Goal: Communication & Community: Ask a question

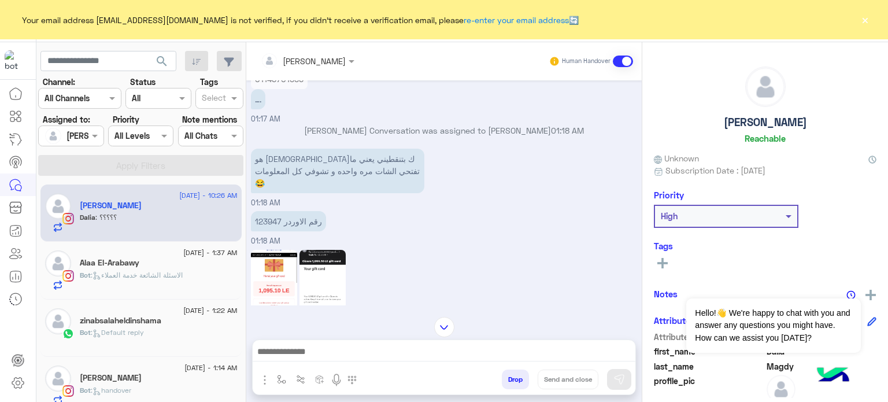
scroll to position [79, 0]
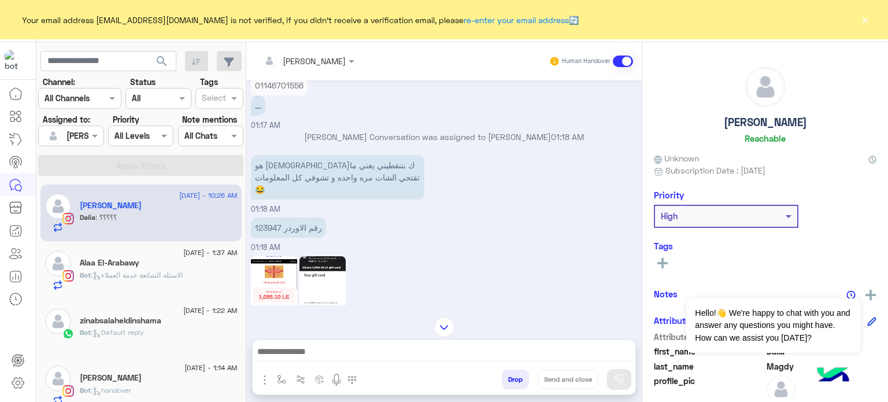
click at [514, 268] on div "01:18 AM" at bounding box center [444, 297] width 387 height 88
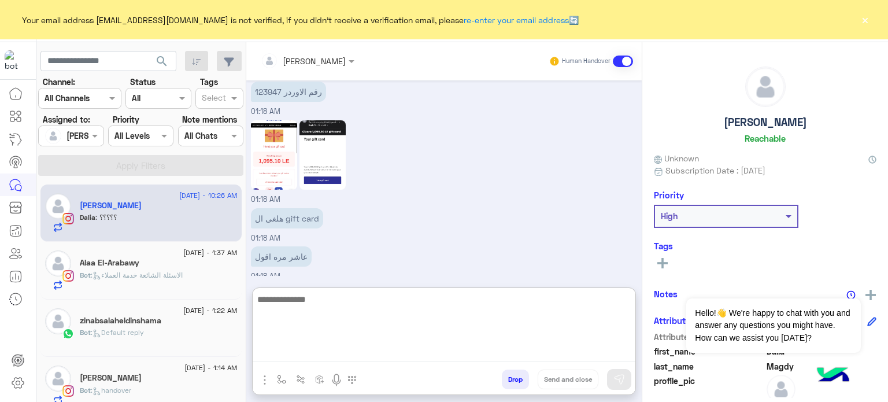
click at [346, 356] on textarea at bounding box center [444, 326] width 383 height 69
type textarea "*"
type textarea "**********"
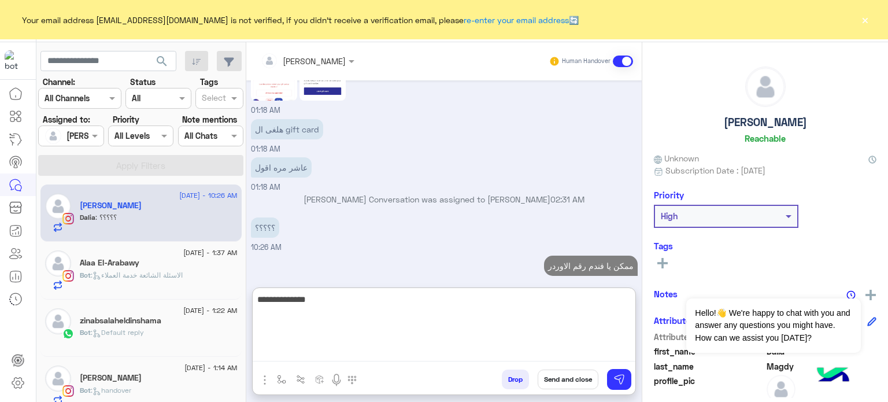
scroll to position [325, 0]
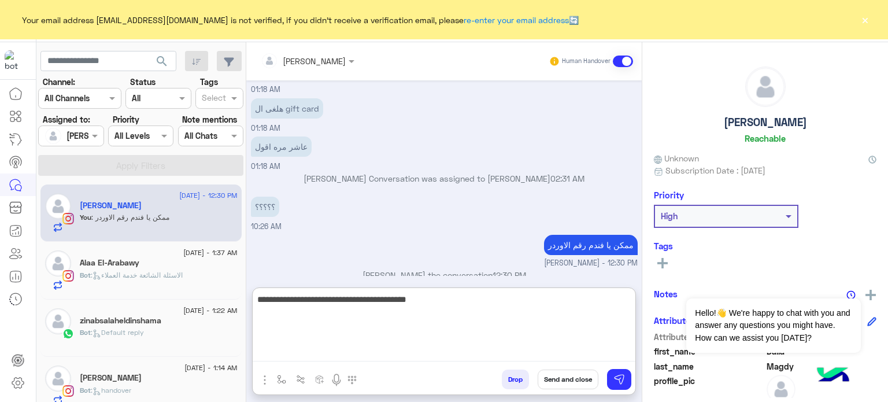
type textarea "**********"
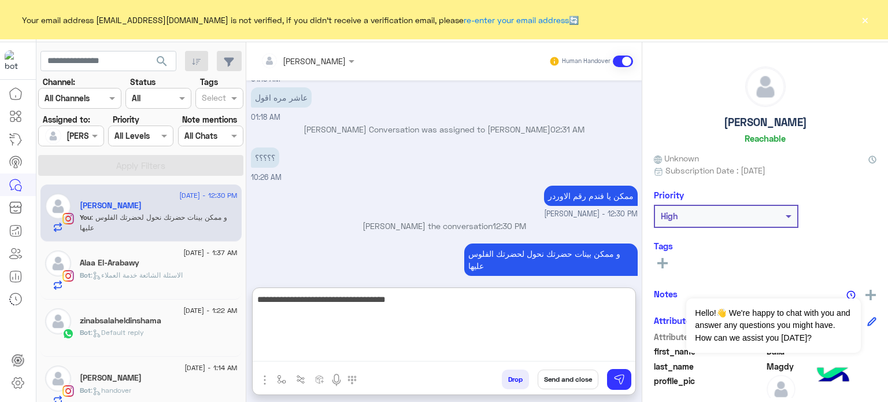
type textarea "**********"
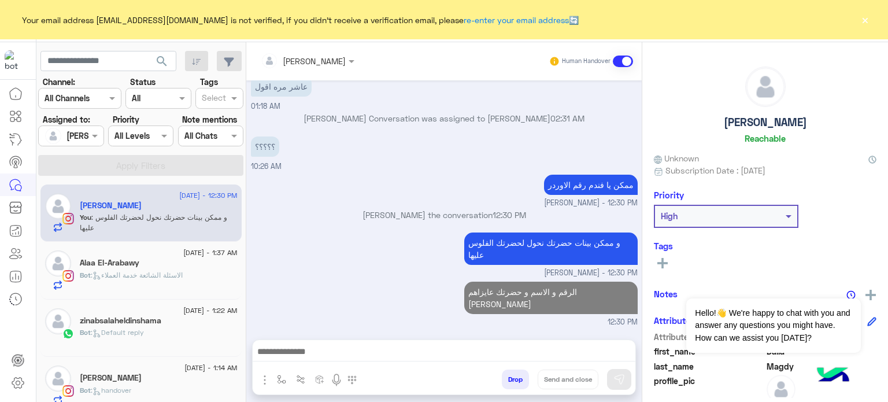
click at [183, 274] on span ": الاسئلة الشائعة خدمة العملاء" at bounding box center [137, 275] width 92 height 9
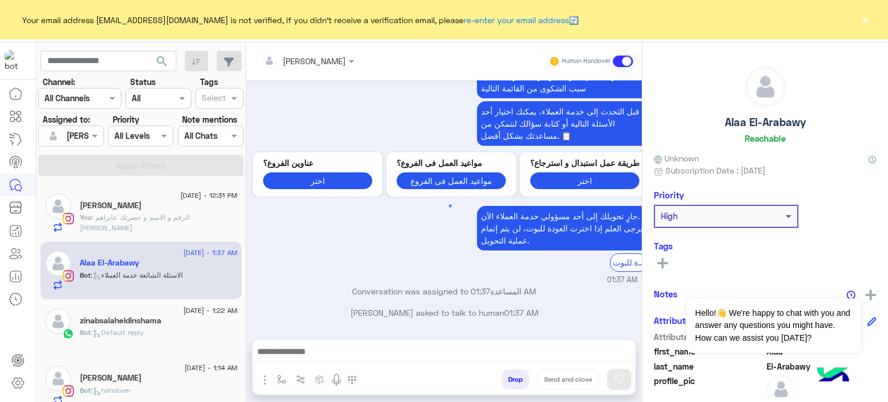
scroll to position [724, 0]
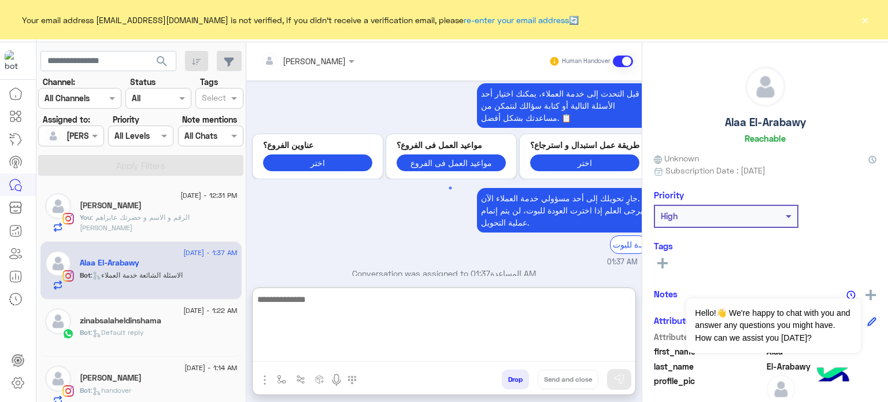
click at [321, 354] on textarea at bounding box center [444, 326] width 383 height 69
type textarea "**********"
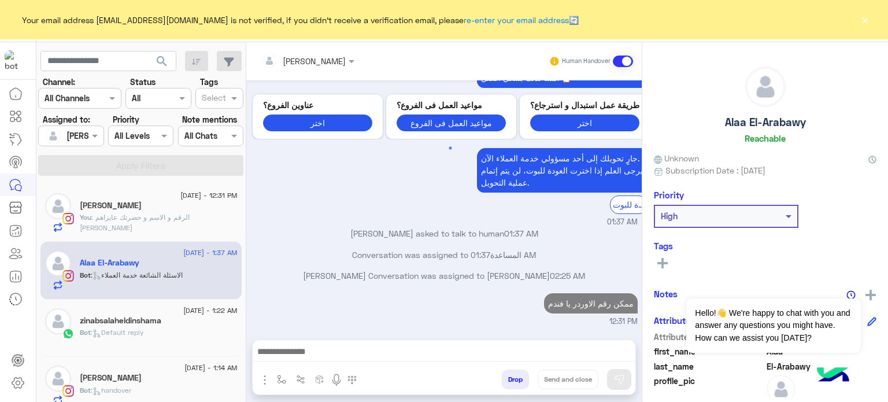
scroll to position [768, 0]
click at [160, 327] on div "Bot : Default reply" at bounding box center [159, 337] width 158 height 20
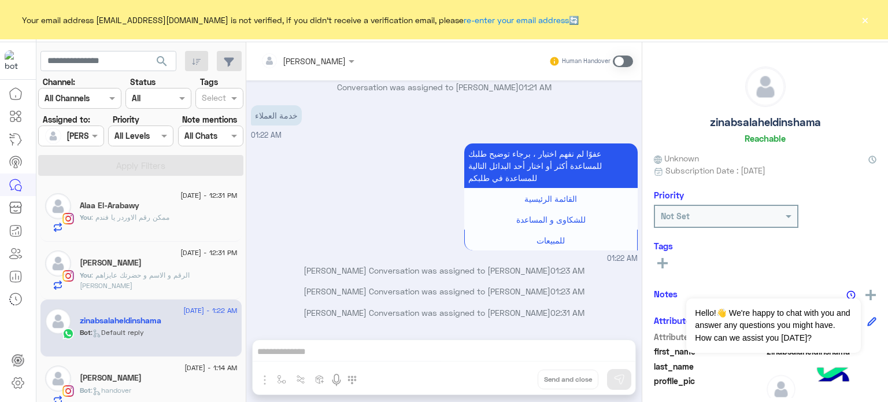
scroll to position [923, 0]
click at [383, 351] on div "[PERSON_NAME] Human Handover [DATE] السلام عليكم 11:51 PM وعليكم السلام أهلاً ب…" at bounding box center [443, 224] width 395 height 364
click at [625, 62] on span at bounding box center [623, 61] width 20 height 12
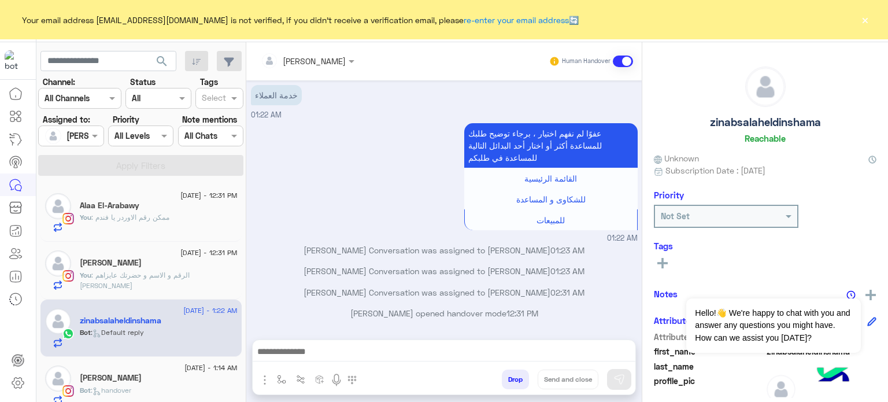
scroll to position [944, 0]
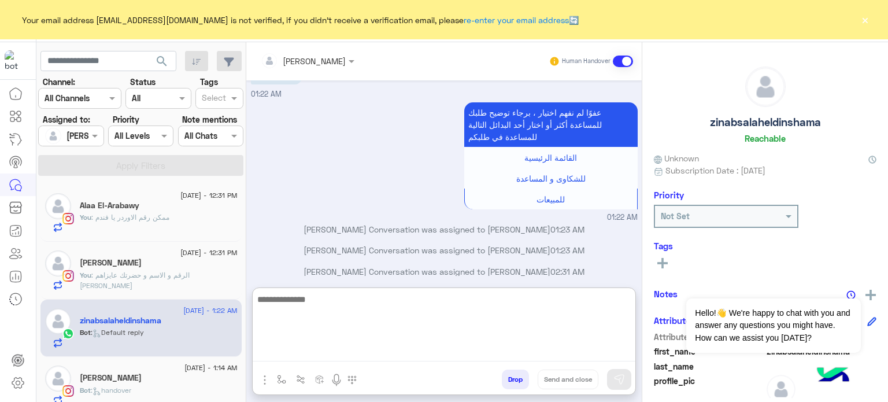
click at [356, 353] on textarea at bounding box center [444, 326] width 383 height 69
type textarea "**********"
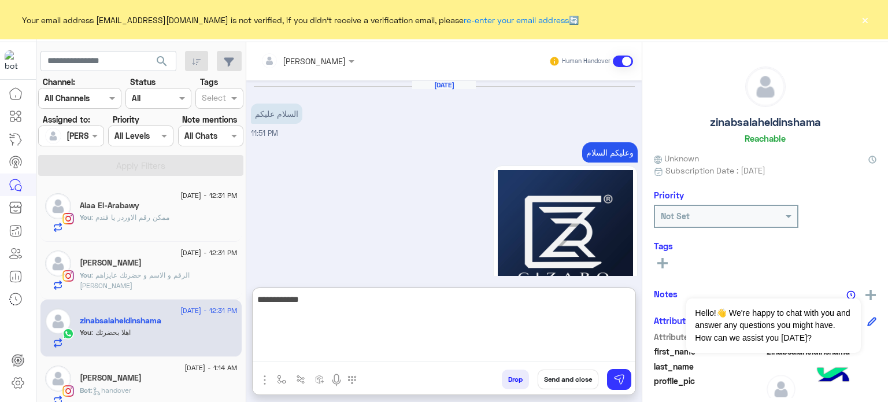
scroll to position [1075, 0]
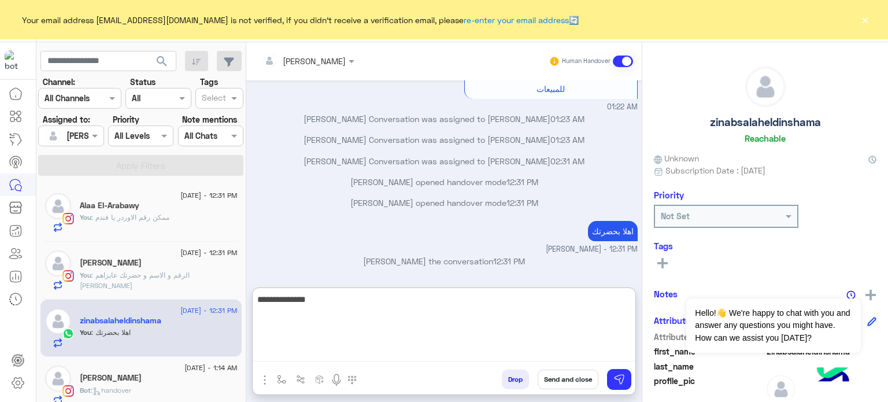
type textarea "**********"
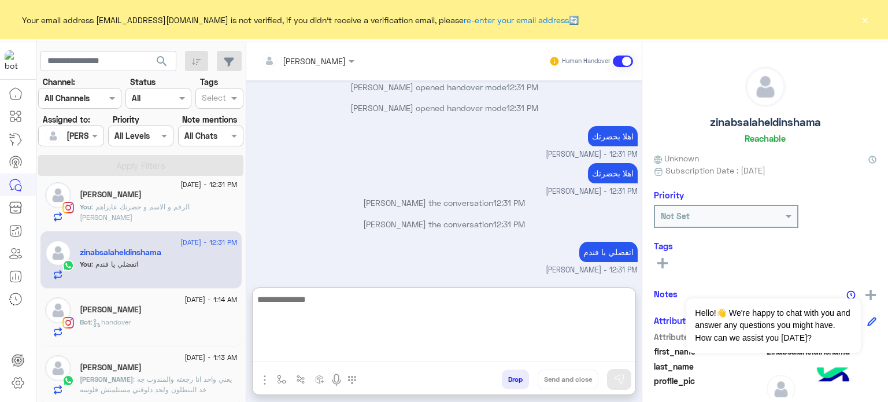
scroll to position [6, 0]
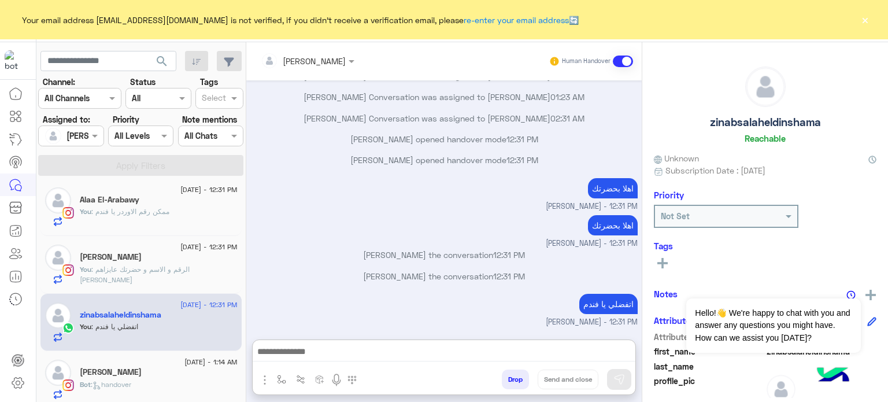
click at [168, 314] on div "zinabsalaheldinshama" at bounding box center [159, 316] width 158 height 12
click at [191, 379] on div "Bot : handover" at bounding box center [159, 389] width 158 height 20
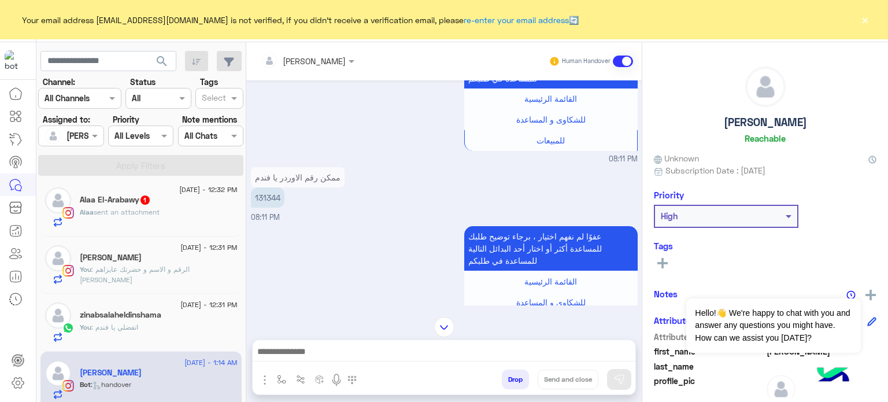
scroll to position [222, 0]
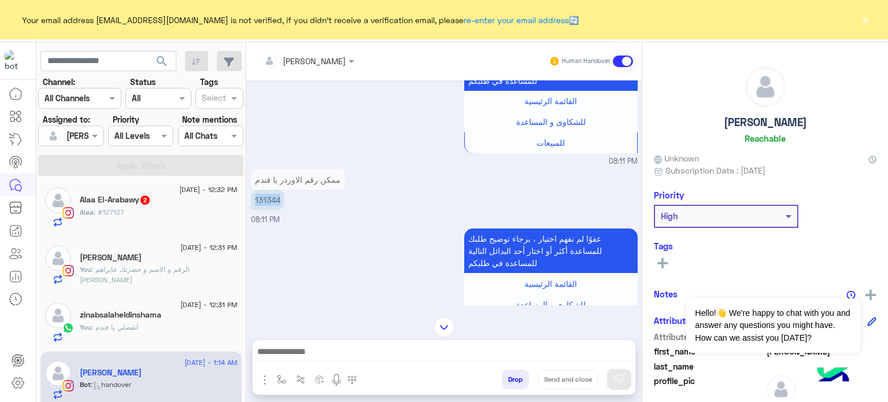
drag, startPoint x: 279, startPoint y: 199, endPoint x: 250, endPoint y: 197, distance: 28.5
click at [251, 197] on p "131344" at bounding box center [268, 200] width 34 height 20
copy p "131344"
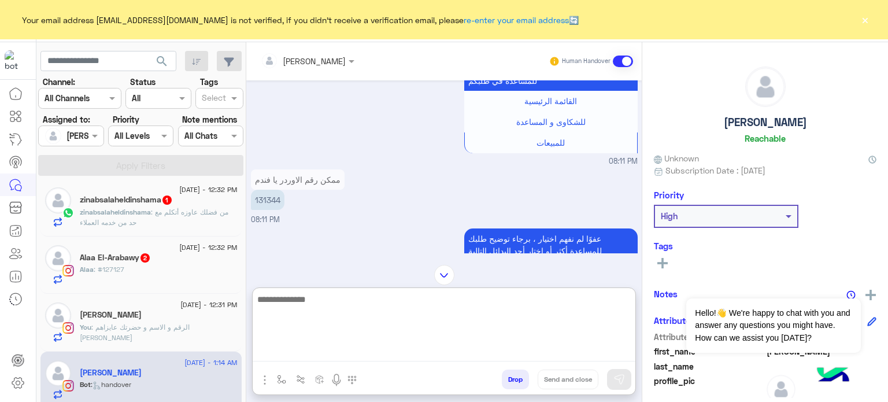
click at [314, 354] on textarea at bounding box center [444, 326] width 383 height 69
type textarea "*"
type textarea "**********"
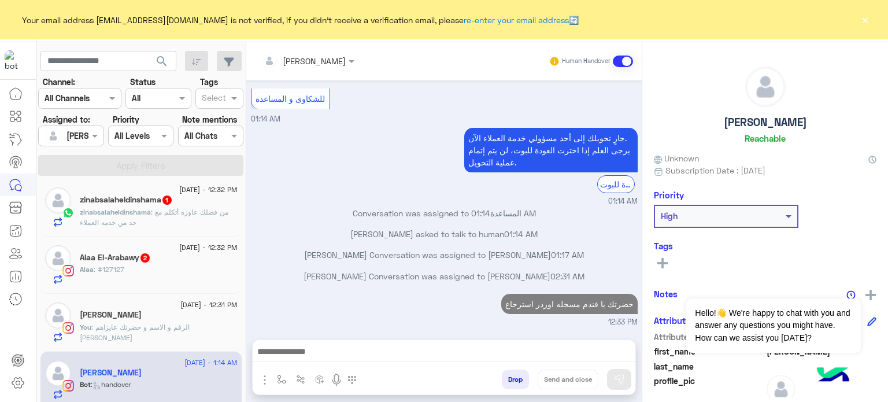
scroll to position [1047, 0]
click at [137, 208] on span "zinabsalaheldinshama" at bounding box center [115, 212] width 71 height 9
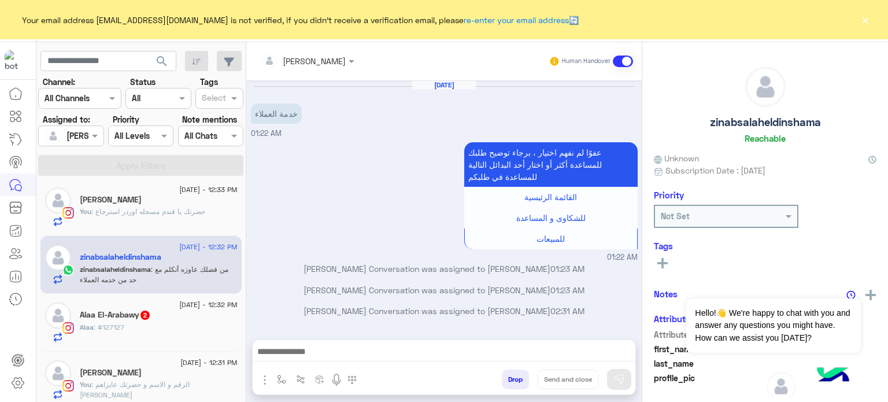
scroll to position [151, 0]
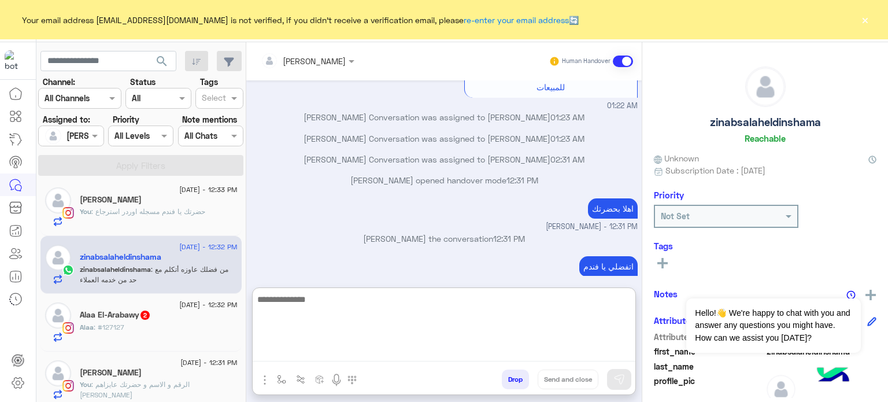
click at [347, 358] on textarea at bounding box center [444, 326] width 383 height 69
type textarea "*"
type textarea "**********"
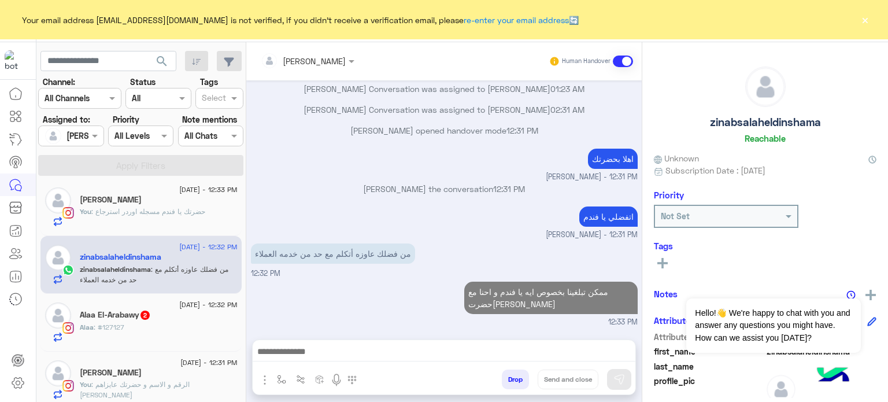
scroll to position [214, 0]
click at [165, 322] on div "Alaa : #127127" at bounding box center [159, 332] width 158 height 20
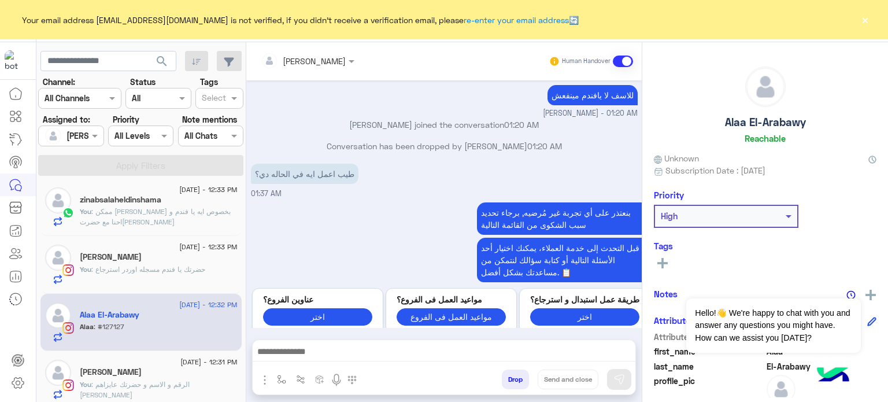
scroll to position [821, 0]
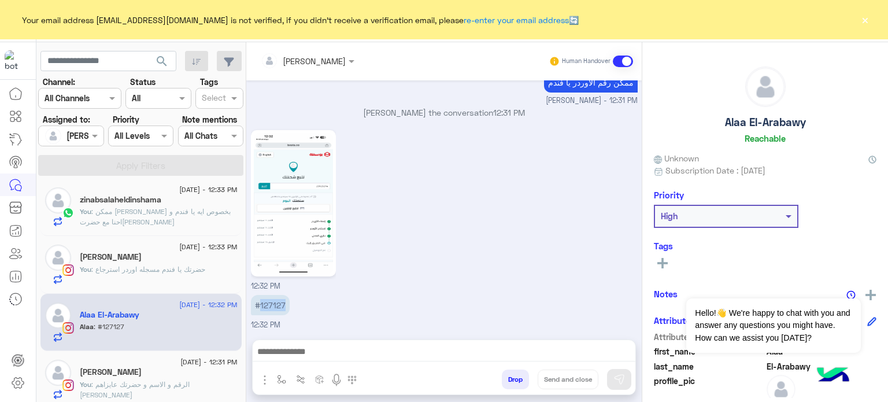
drag, startPoint x: 286, startPoint y: 296, endPoint x: 259, endPoint y: 302, distance: 27.3
click at [259, 302] on p "#127127" at bounding box center [270, 305] width 39 height 20
copy p "127127"
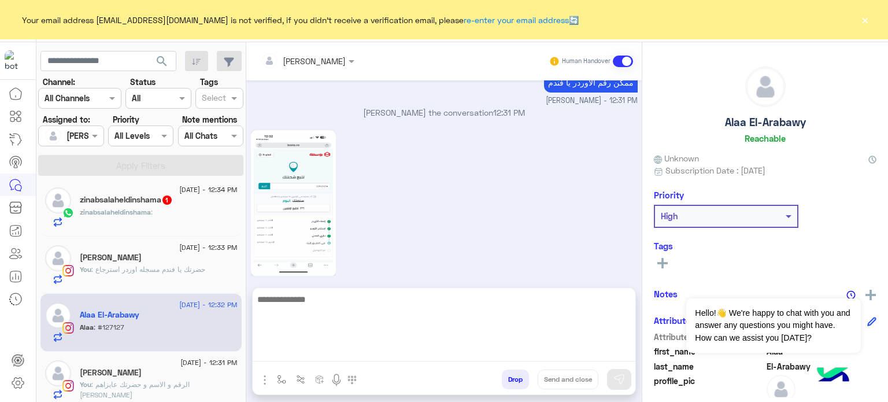
click at [300, 351] on textarea at bounding box center [444, 326] width 383 height 69
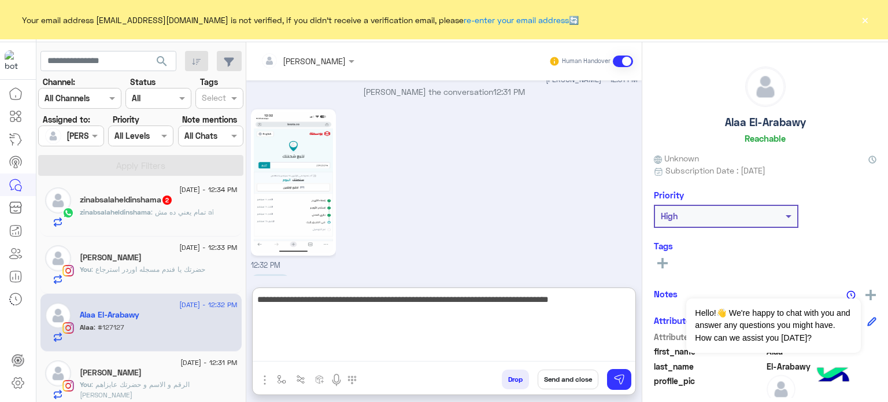
type textarea "**********"
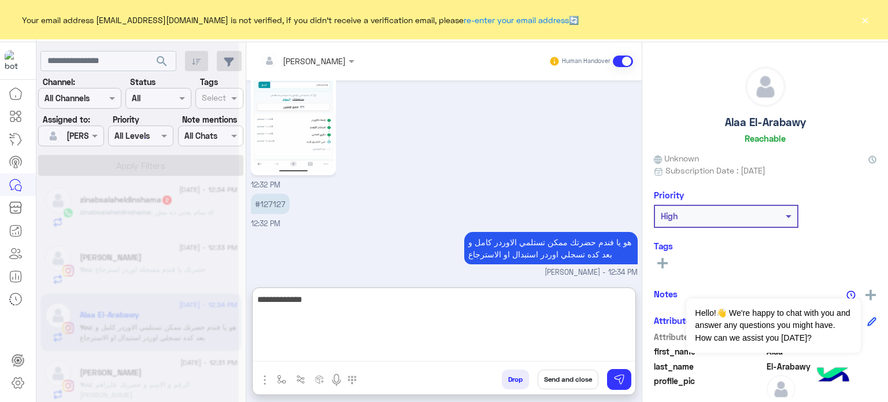
scroll to position [971, 0]
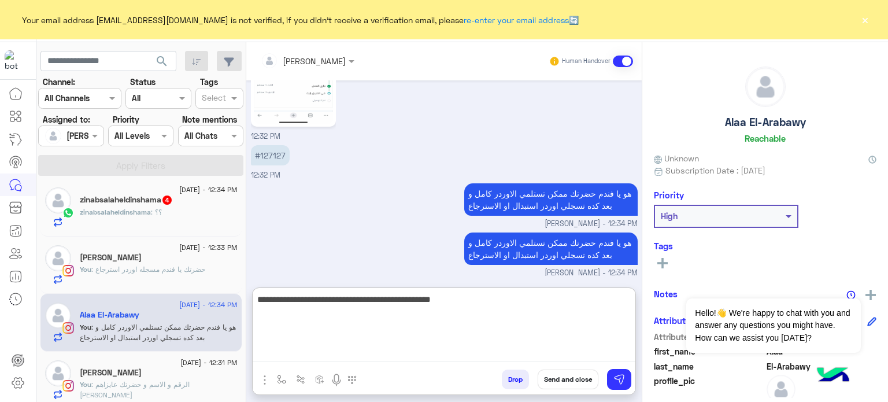
type textarea "**********"
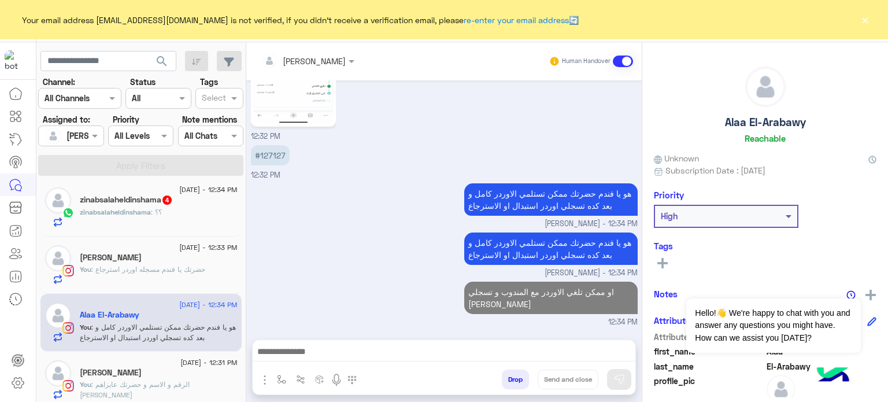
click at [158, 210] on span ": ؟؟" at bounding box center [156, 212] width 11 height 9
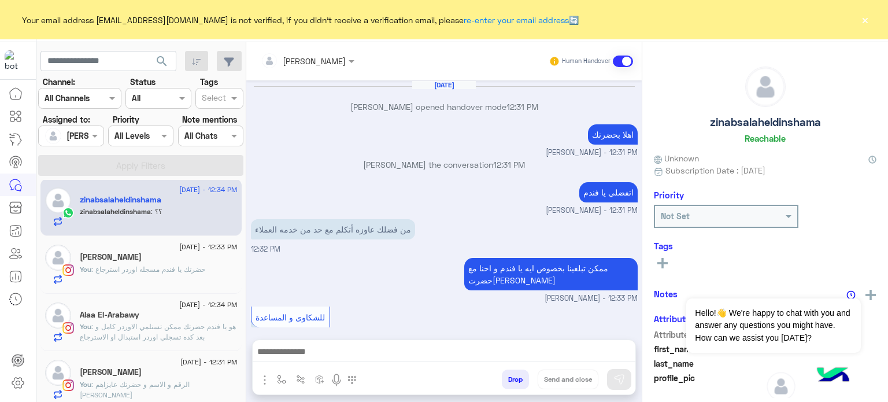
scroll to position [141, 0]
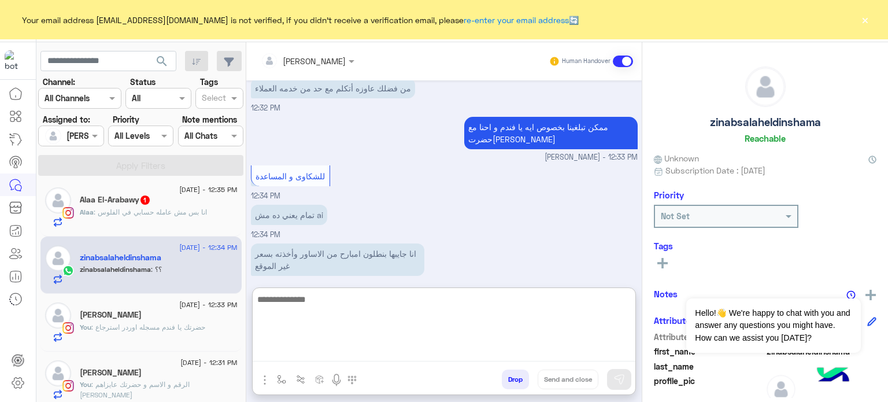
click at [354, 356] on textarea at bounding box center [444, 326] width 383 height 69
type textarea "**********"
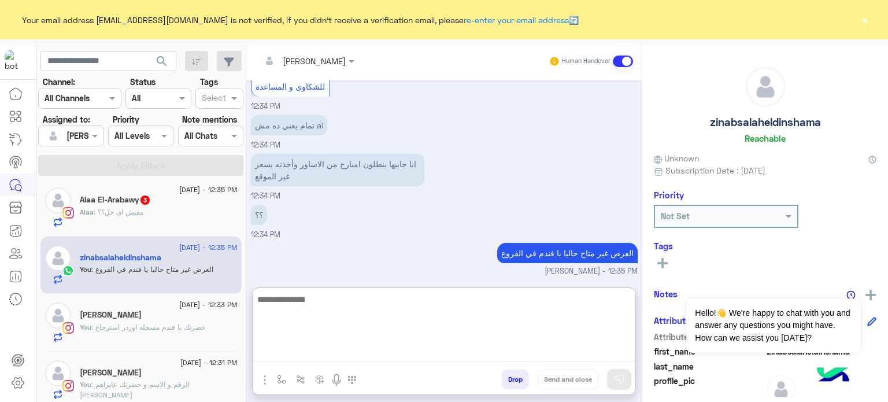
scroll to position [281, 0]
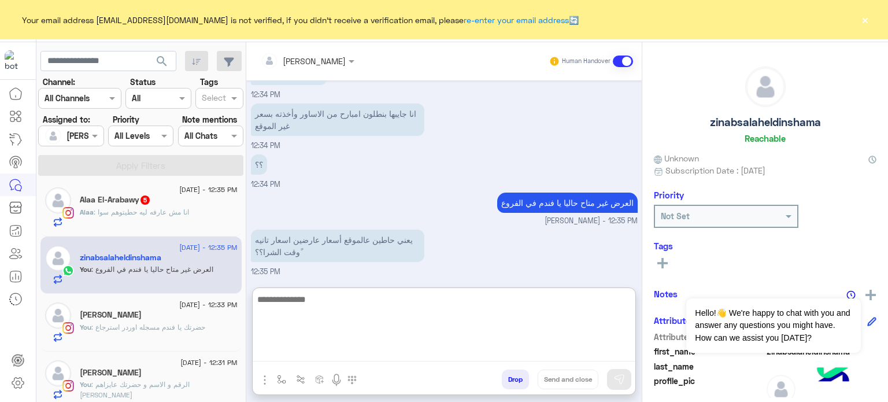
click at [377, 325] on textarea at bounding box center [444, 326] width 383 height 69
type textarea "*"
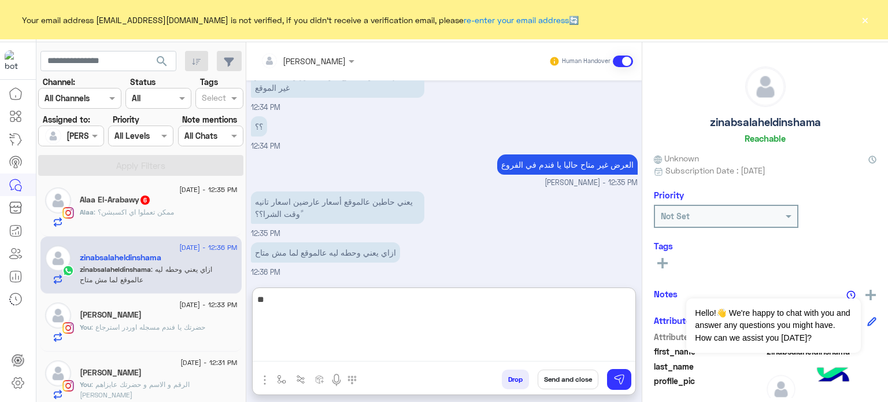
type textarea "*"
type textarea "**********"
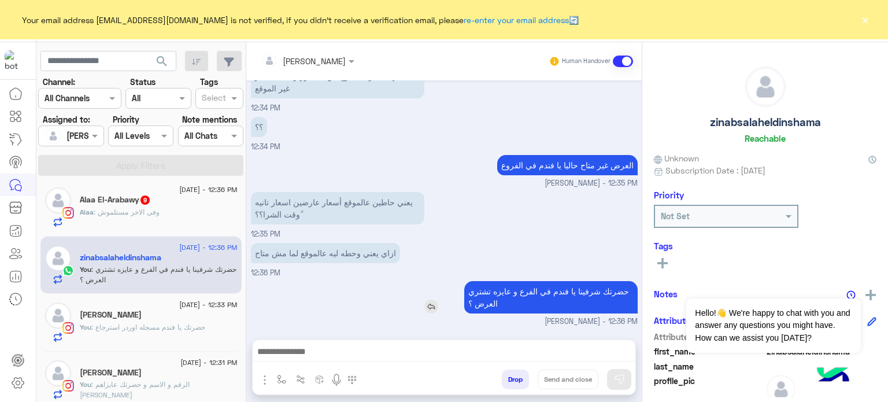
click at [424, 260] on div "[DATE] [PERSON_NAME] opened handover mode 12:31 PM اهلا بحضرتك [PERSON_NAME] - …" at bounding box center [443, 203] width 395 height 247
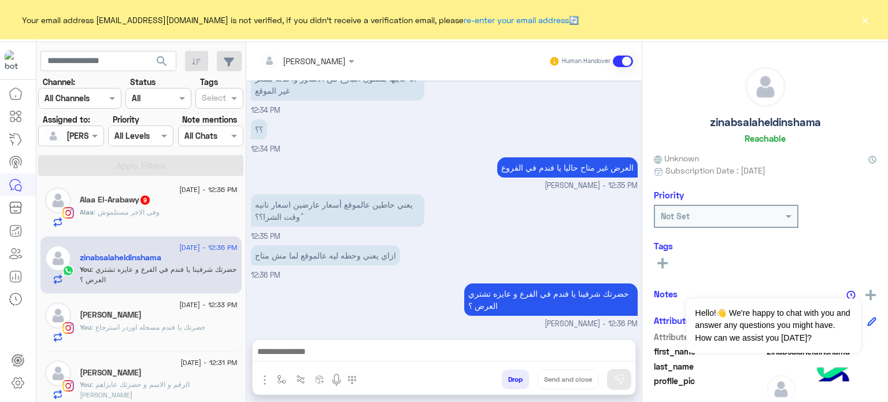
click at [331, 145] on div "؟؟ 12:34 PM" at bounding box center [444, 135] width 387 height 39
click at [125, 208] on span ": وفي الاخر مستلموش" at bounding box center [127, 212] width 66 height 9
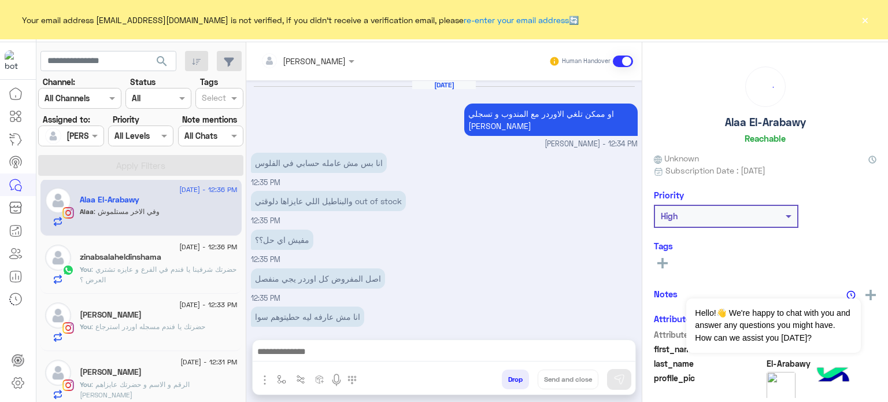
scroll to position [166, 0]
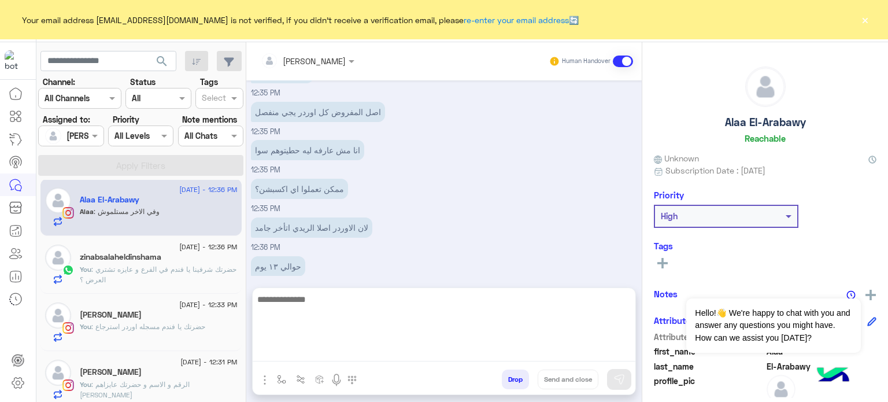
click at [380, 359] on textarea at bounding box center [444, 326] width 383 height 69
type textarea "**********"
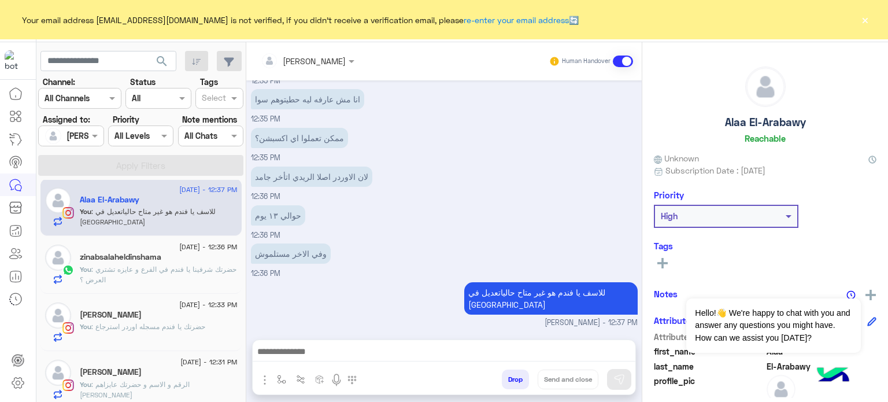
scroll to position [203, 0]
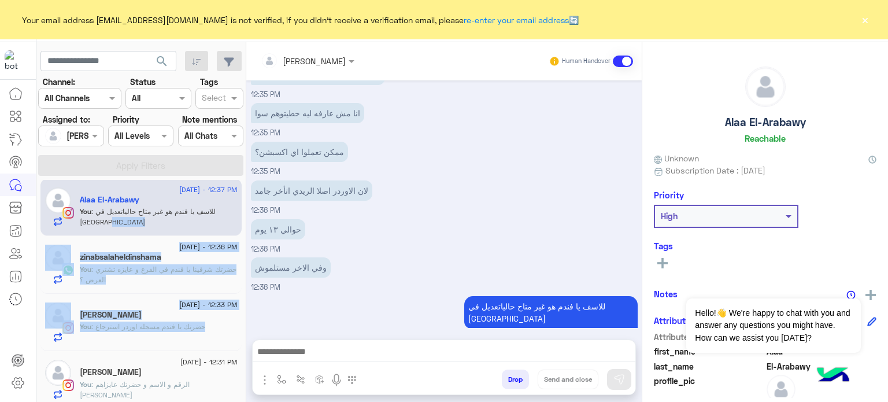
drag, startPoint x: 241, startPoint y: 227, endPoint x: 246, endPoint y: 332, distance: 105.3
click at [246, 332] on mat-drawer-container "search Channel: Channel All Channels Status Channel All Tags Select Assigned to…" at bounding box center [462, 224] width 852 height 364
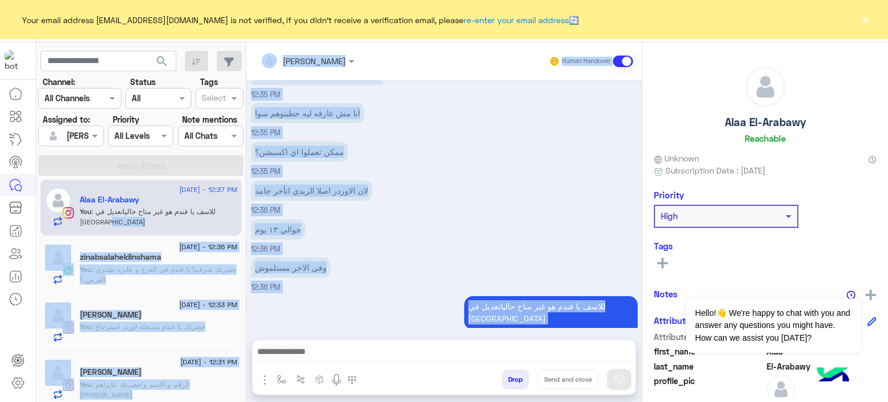
click at [246, 332] on div "[PERSON_NAME] Human Handover [DATE] او ممكن تلغي الاوردر مع المندوب و تسجلي اور…" at bounding box center [443, 224] width 395 height 364
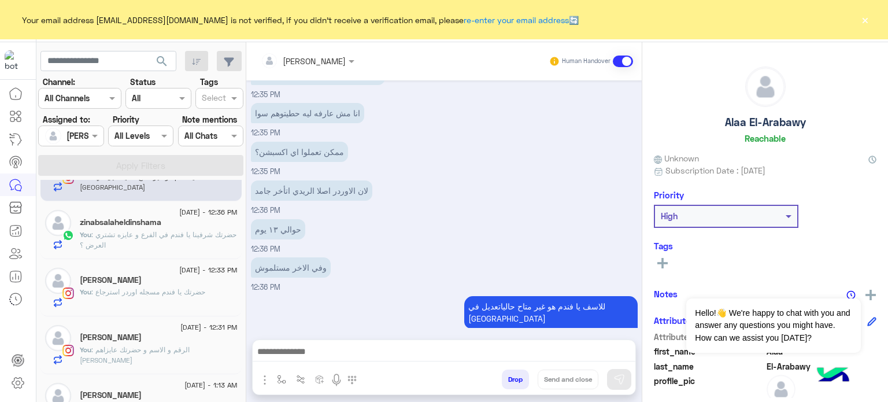
scroll to position [69, 0]
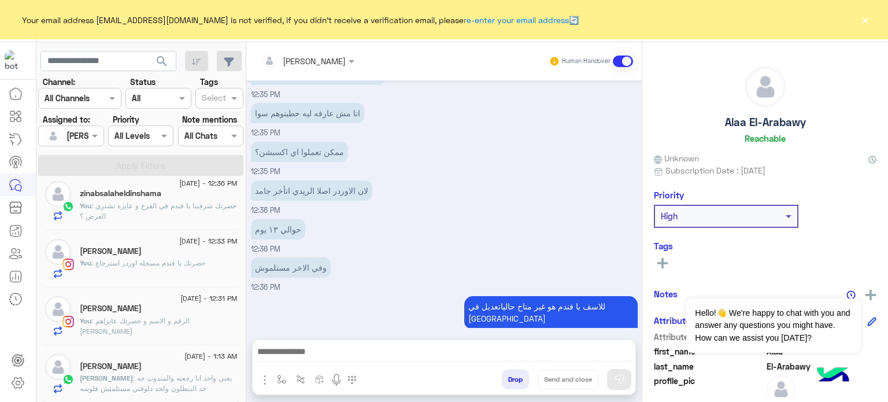
click at [192, 386] on p "[PERSON_NAME] : يعني واحد انا رجعته والمندوب جه خد البنطلون ولحد دلوقتي مستلمتش…" at bounding box center [159, 383] width 158 height 21
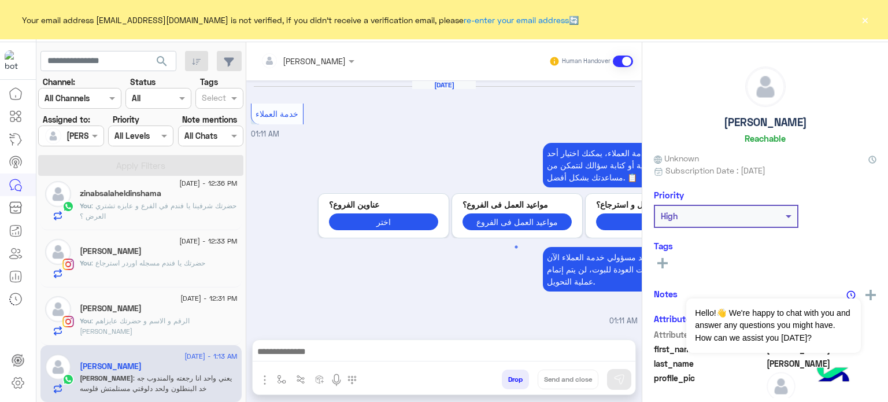
scroll to position [312, 0]
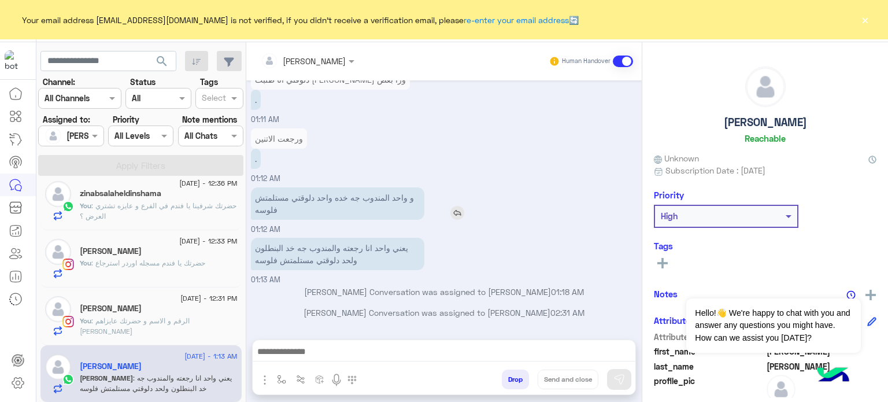
click at [488, 205] on div "و واحد المندوب جه خده واحد دلوقتي مستلمتش فلوسه" at bounding box center [370, 203] width 239 height 32
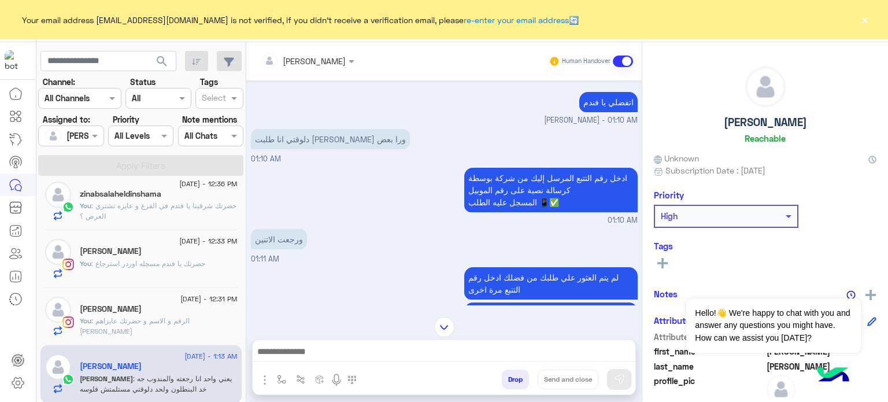
scroll to position [75, 0]
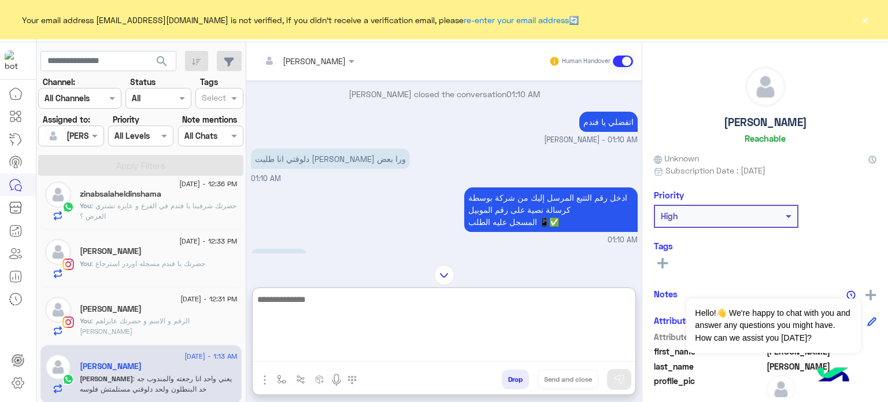
click at [372, 356] on textarea at bounding box center [444, 326] width 383 height 69
type textarea "**********"
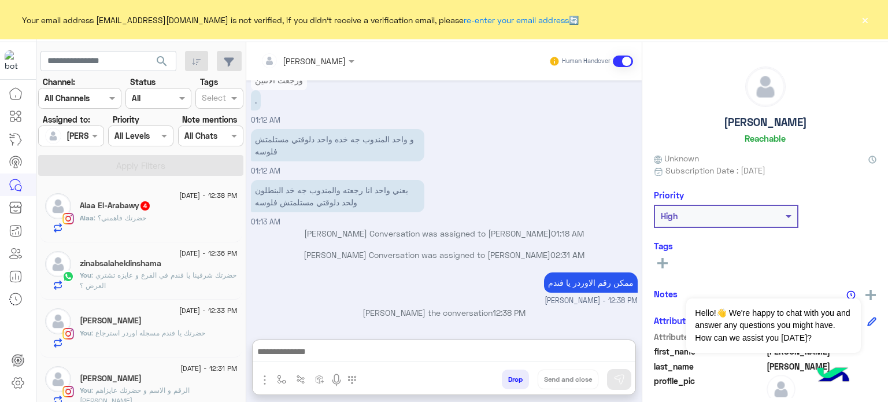
scroll to position [903, 0]
click at [171, 215] on div "Alaa : حضرتك فاهمني؟" at bounding box center [159, 223] width 158 height 20
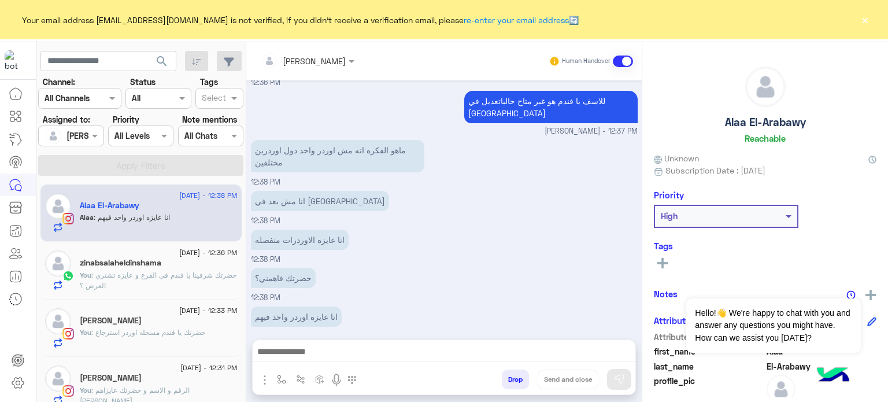
scroll to position [243, 0]
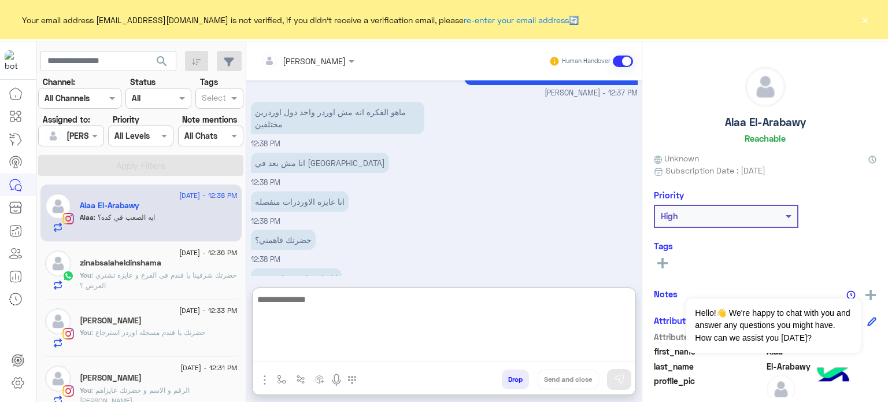
click at [351, 356] on textarea at bounding box center [444, 326] width 383 height 69
type textarea "*"
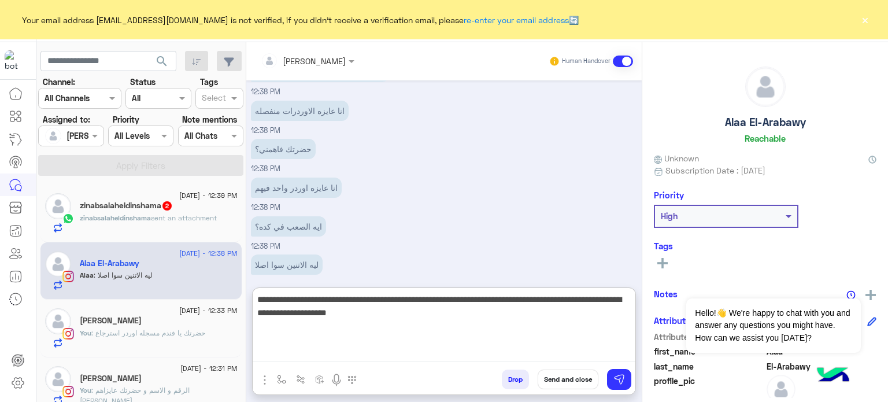
type textarea "**********"
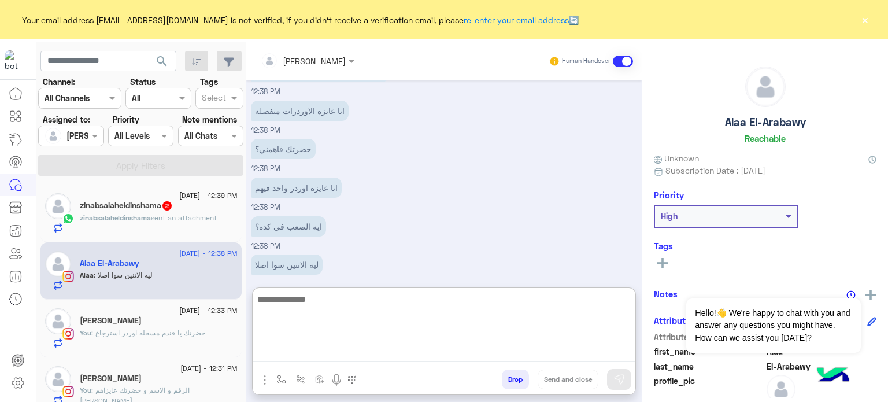
scroll to position [407, 0]
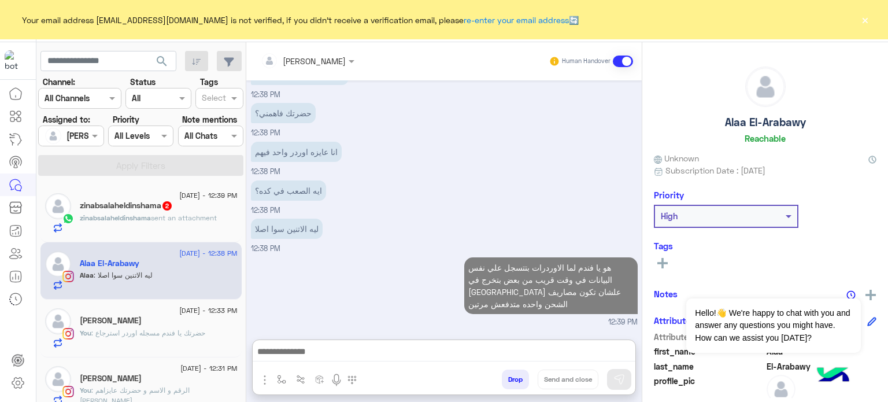
click at [171, 220] on span "sent an attachment" at bounding box center [184, 217] width 66 height 9
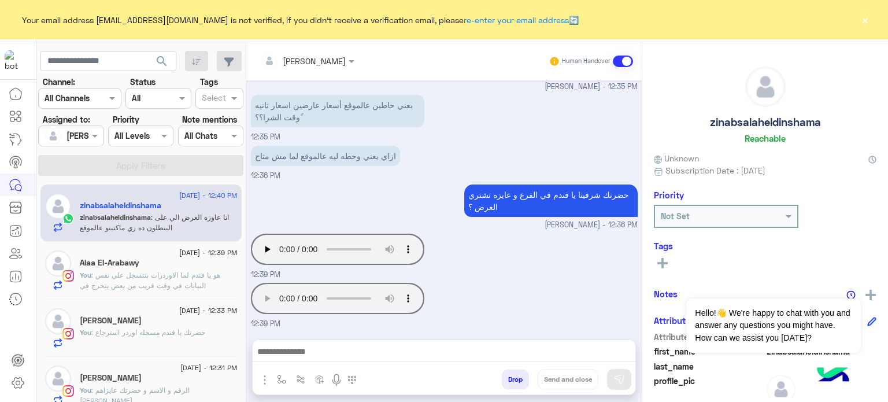
scroll to position [262, 0]
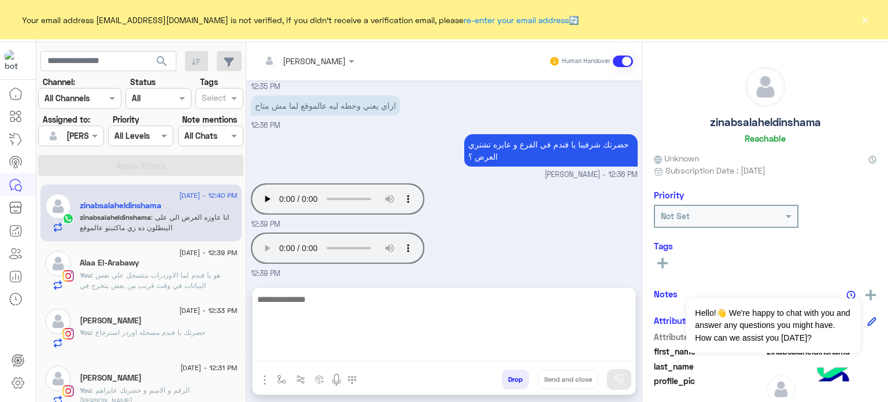
click at [400, 351] on textarea at bounding box center [444, 326] width 383 height 69
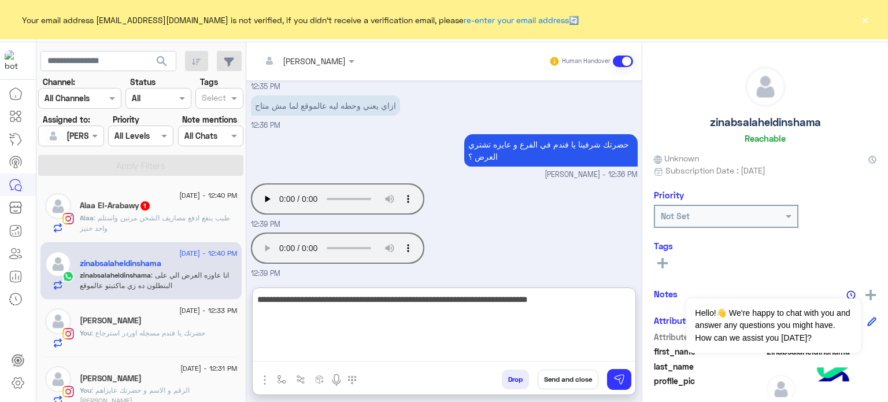
type textarea "**********"
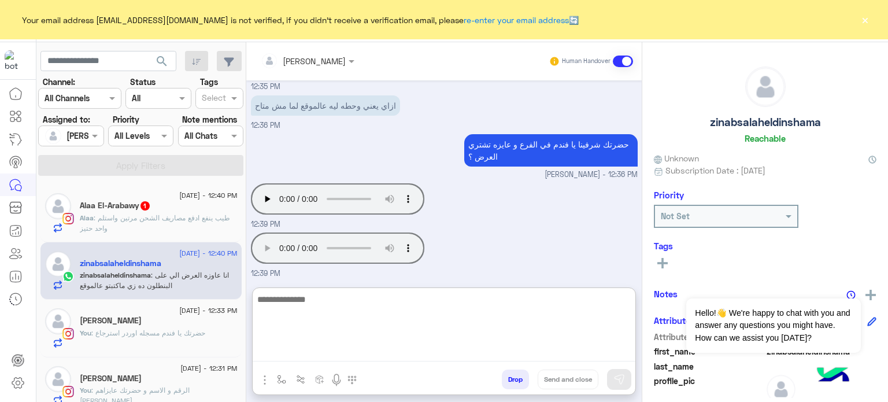
scroll to position [364, 0]
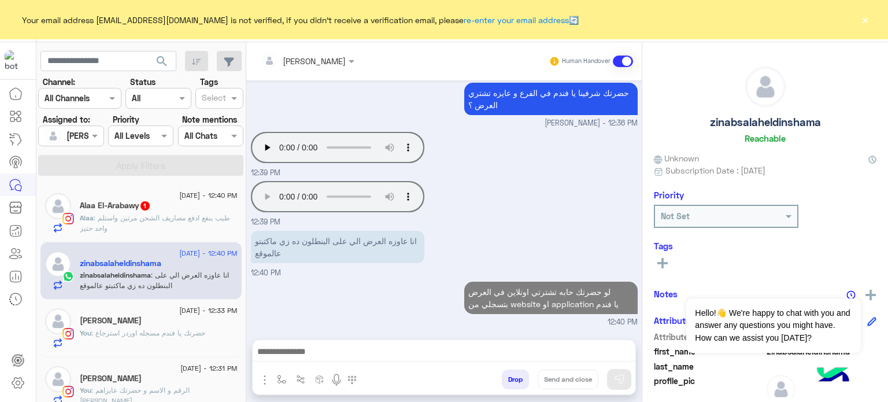
click at [194, 219] on span ": طيب ينفع ادفع مصاريف الشحن مرتين واستلم واحد حتيز" at bounding box center [155, 222] width 150 height 19
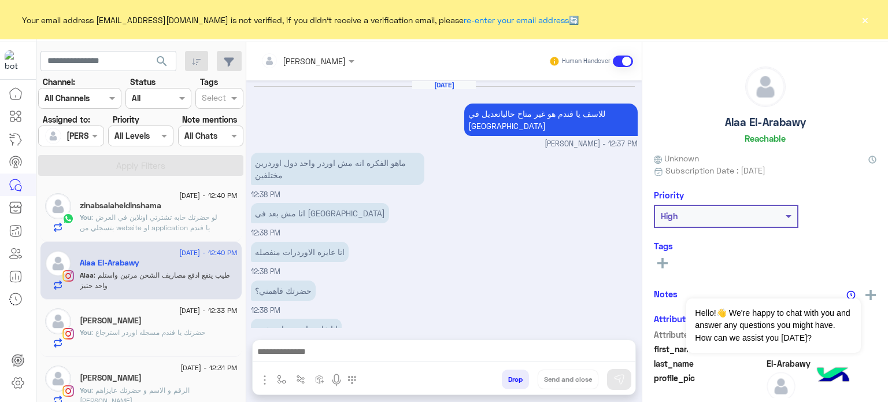
scroll to position [213, 0]
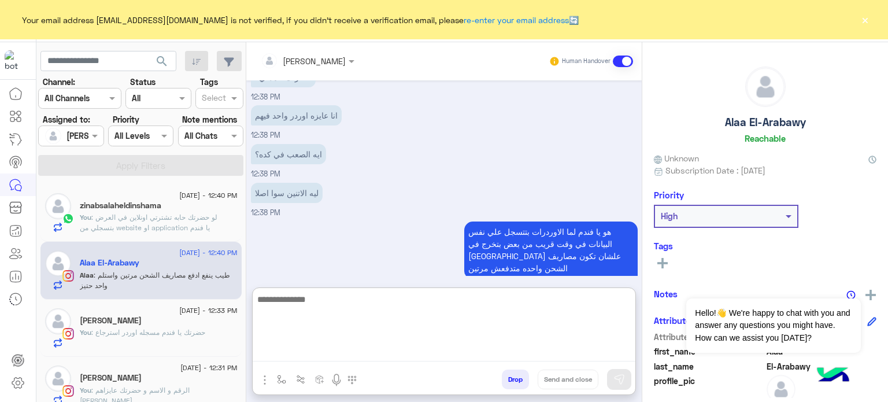
click at [358, 357] on textarea at bounding box center [444, 326] width 383 height 69
type textarea "**********"
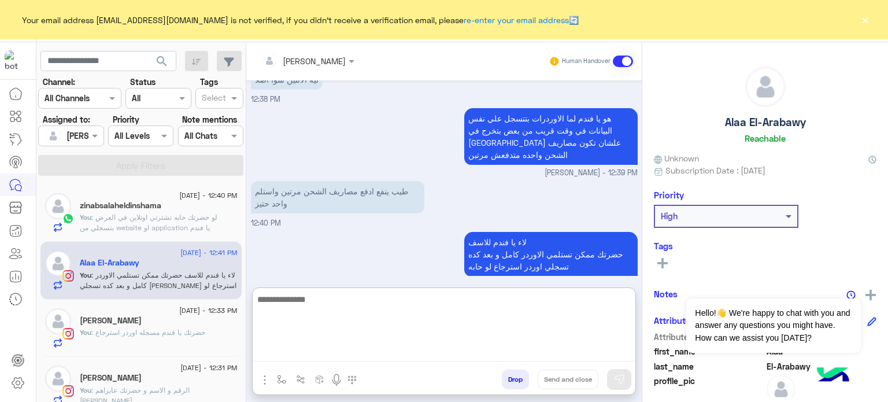
scroll to position [365, 0]
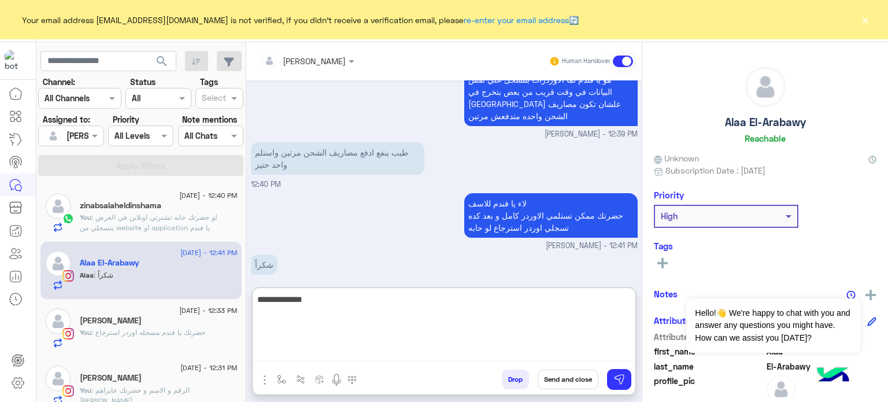
type textarea "**********"
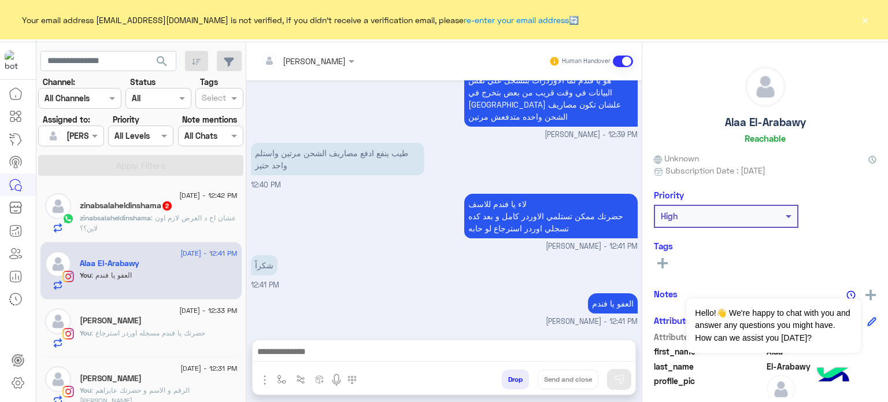
click at [157, 217] on span ": عشان اخ د العرض لازم اون لاين؟؟" at bounding box center [158, 222] width 156 height 19
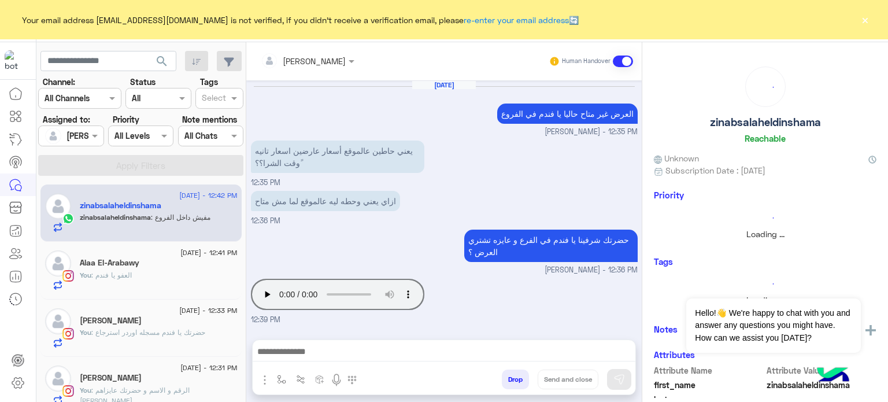
scroll to position [222, 0]
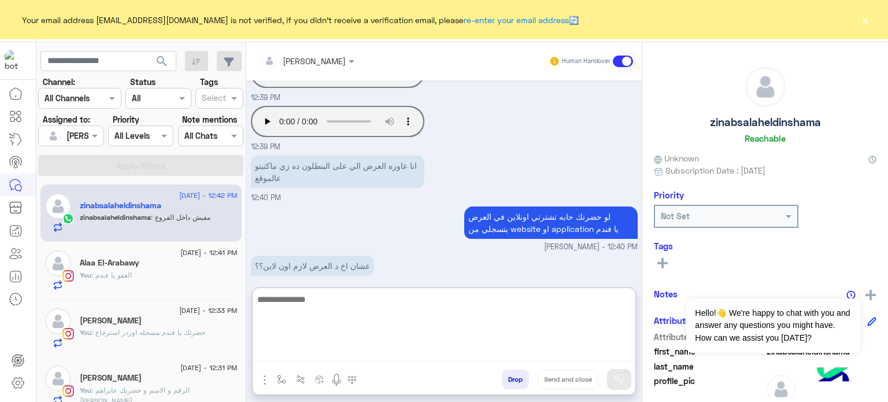
click at [325, 349] on textarea at bounding box center [444, 326] width 383 height 69
type textarea "**********"
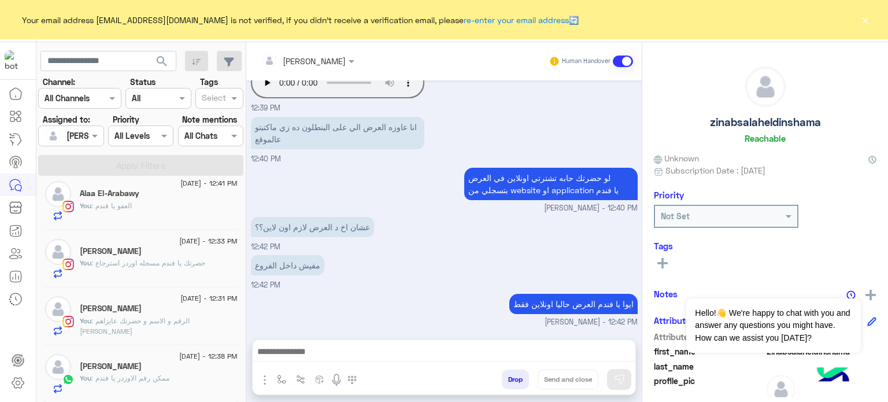
scroll to position [259, 0]
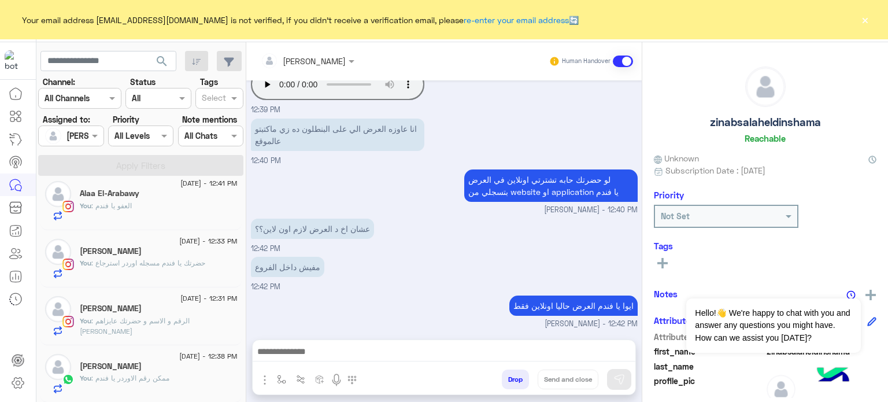
click at [393, 200] on div "[DATE] العرض غير متاح حاليا يا فندم في الفروع [PERSON_NAME] - 12:35 PM يعني حاط…" at bounding box center [443, 203] width 395 height 247
